Goal: Task Accomplishment & Management: Use online tool/utility

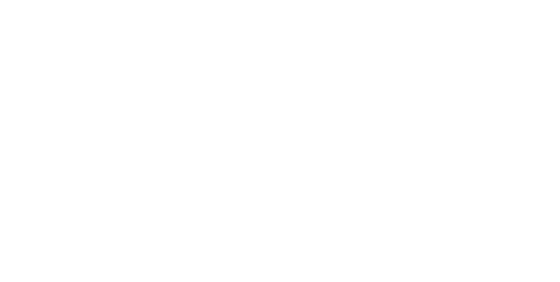
click at [405, 150] on div "Assigned to Add team member" at bounding box center [361, 116] width 87 height 92
click at [81, 122] on div "Tracking" at bounding box center [69, 120] width 24 height 8
click at [159, 253] on span at bounding box center [154, 248] width 9 height 9
click at [343, 212] on button "button" at bounding box center [337, 217] width 11 height 11
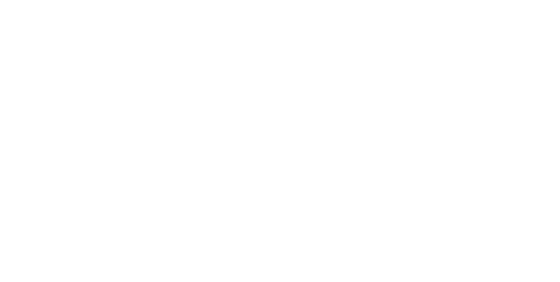
click at [332, 140] on button "Cancel" at bounding box center [307, 139] width 48 height 14
click at [341, 216] on icon "button" at bounding box center [338, 218] width 4 height 6
click at [276, 136] on button "Clock On" at bounding box center [252, 139] width 48 height 14
